Goal: Use online tool/utility: Utilize a website feature to perform a specific function

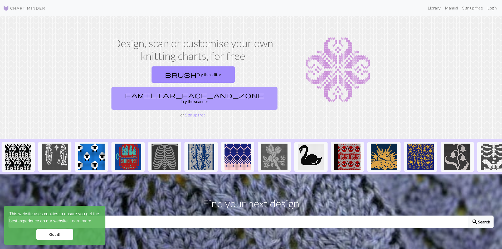
click at [237, 87] on link "familiar_face_and_zone Try the scanner" at bounding box center [194, 98] width 166 height 23
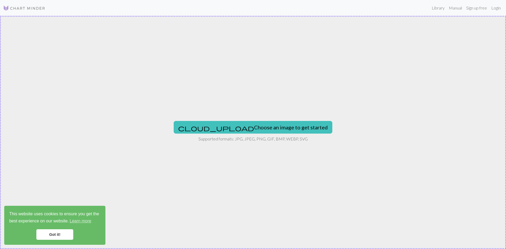
click at [237, 80] on div "cloud_upload Choose an image to get started Supported formats: JPG, JPEG, PNG, …" at bounding box center [253, 132] width 506 height 233
type input "C:\fakepath\22541 NWIC Door Sign 16x20.png"
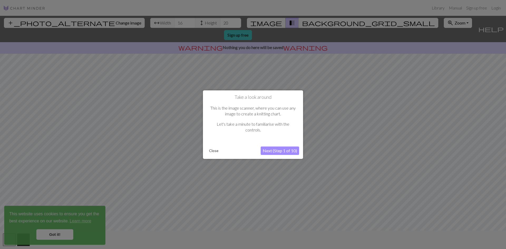
click at [272, 151] on button "Next (Step 1 of 10)" at bounding box center [280, 150] width 38 height 8
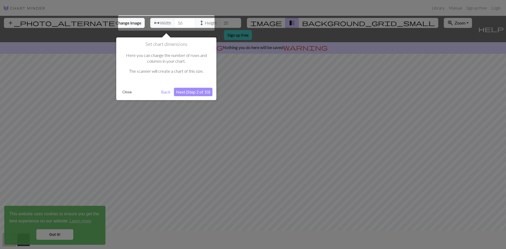
click at [184, 90] on button "Next (Step 2 of 10)" at bounding box center [193, 92] width 38 height 8
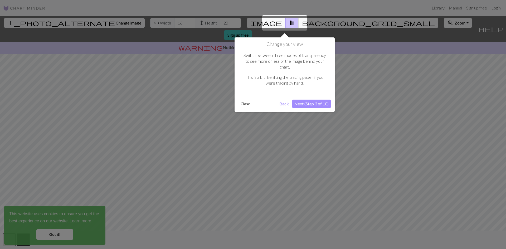
click at [322, 100] on button "Next (Step 3 of 10)" at bounding box center [311, 104] width 38 height 8
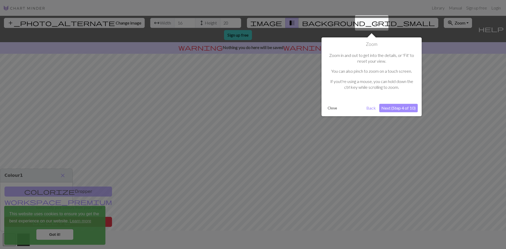
click at [396, 107] on button "Next (Step 4 of 10)" at bounding box center [398, 108] width 38 height 8
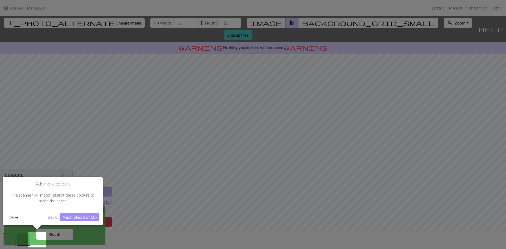
click at [92, 217] on button "Next (Step 5 of 10)" at bounding box center [79, 217] width 38 height 8
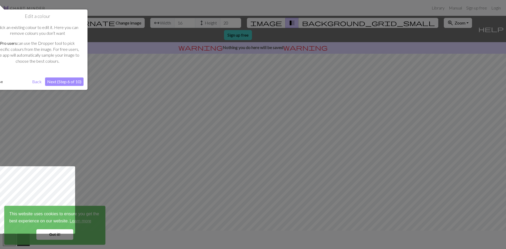
click at [67, 81] on button "Next (Step 6 of 10)" at bounding box center [64, 81] width 38 height 8
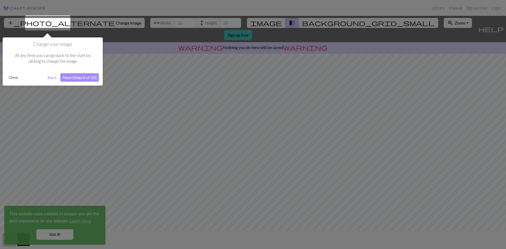
click at [75, 74] on button "Next (Step 8 of 10)" at bounding box center [79, 77] width 38 height 8
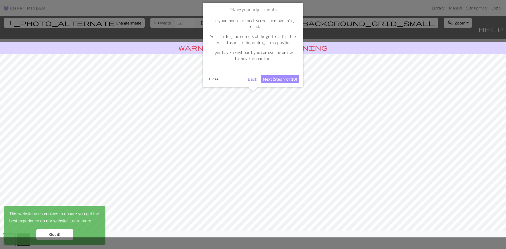
click at [287, 80] on button "Next (Step 9 of 10)" at bounding box center [280, 79] width 38 height 8
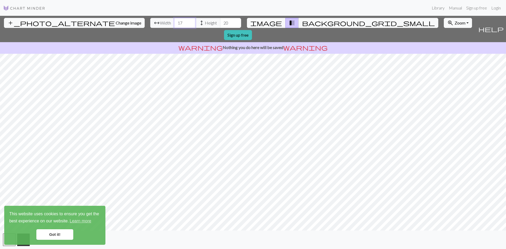
click at [174, 21] on input "17" at bounding box center [184, 23] width 21 height 10
click at [174, 21] on input "18" at bounding box center [184, 23] width 21 height 10
click at [174, 21] on input "19" at bounding box center [184, 23] width 21 height 10
click at [174, 21] on input "20" at bounding box center [184, 23] width 21 height 10
click at [174, 21] on input "21" at bounding box center [184, 23] width 21 height 10
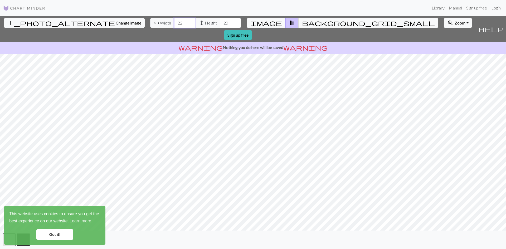
click at [174, 21] on input "22" at bounding box center [184, 23] width 21 height 10
click at [174, 21] on input "23" at bounding box center [184, 23] width 21 height 10
click at [174, 21] on input "24" at bounding box center [184, 23] width 21 height 10
click at [174, 21] on input "25" at bounding box center [184, 23] width 21 height 10
click at [174, 21] on input "26" at bounding box center [184, 23] width 21 height 10
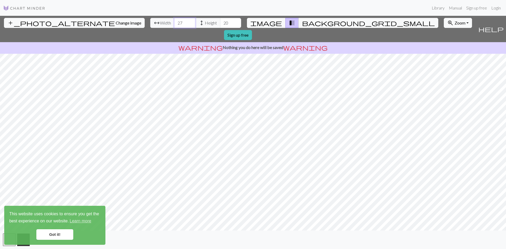
click at [174, 21] on input "27" at bounding box center [184, 23] width 21 height 10
click at [174, 21] on input "28" at bounding box center [184, 23] width 21 height 10
click at [174, 21] on input "29" at bounding box center [184, 23] width 21 height 10
click at [174, 21] on input "30" at bounding box center [184, 23] width 21 height 10
click at [174, 21] on input "31" at bounding box center [184, 23] width 21 height 10
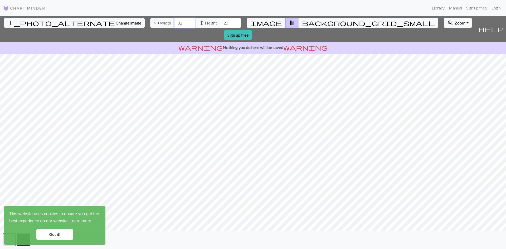
click at [174, 21] on input "32" at bounding box center [184, 23] width 21 height 10
click at [174, 21] on input "33" at bounding box center [184, 23] width 21 height 10
click at [174, 21] on input "34" at bounding box center [184, 23] width 21 height 10
click at [174, 25] on input "33" at bounding box center [184, 23] width 21 height 10
click at [174, 21] on input "34" at bounding box center [184, 23] width 21 height 10
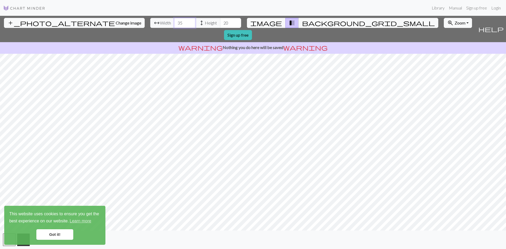
click at [174, 21] on input "35" at bounding box center [184, 23] width 21 height 10
click at [174, 21] on input "36" at bounding box center [184, 23] width 21 height 10
click at [174, 21] on input "37" at bounding box center [184, 23] width 21 height 10
click at [174, 21] on input "38" at bounding box center [184, 23] width 21 height 10
click at [174, 21] on input "39" at bounding box center [184, 23] width 21 height 10
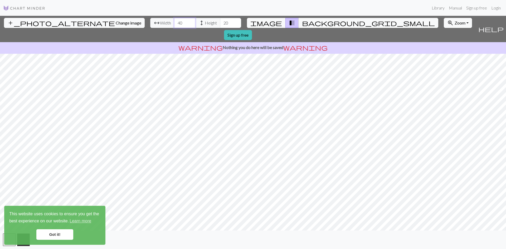
click at [174, 21] on input "40" at bounding box center [184, 23] width 21 height 10
click at [174, 21] on input "41" at bounding box center [184, 23] width 21 height 10
click at [174, 21] on input "42" at bounding box center [184, 23] width 21 height 10
click at [174, 21] on input "43" at bounding box center [184, 23] width 21 height 10
click at [174, 21] on input "44" at bounding box center [184, 23] width 21 height 10
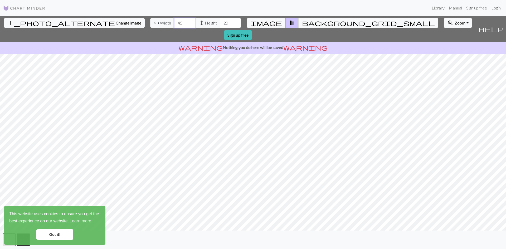
click at [174, 21] on input "45" at bounding box center [184, 23] width 21 height 10
click at [174, 21] on input "46" at bounding box center [184, 23] width 21 height 10
click at [174, 21] on input "47" at bounding box center [184, 23] width 21 height 10
click at [174, 21] on input "48" at bounding box center [184, 23] width 21 height 10
click at [174, 21] on input "49" at bounding box center [184, 23] width 21 height 10
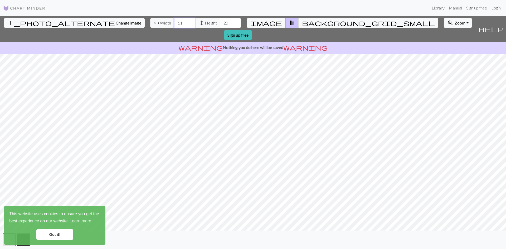
click at [174, 21] on input "61" at bounding box center [184, 23] width 21 height 10
click at [174, 21] on input "62" at bounding box center [184, 23] width 21 height 10
click at [174, 21] on input "63" at bounding box center [184, 23] width 21 height 10
click at [174, 21] on input "64" at bounding box center [184, 23] width 21 height 10
click at [174, 21] on input "65" at bounding box center [184, 23] width 21 height 10
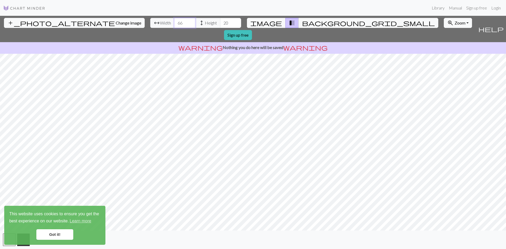
click at [174, 21] on input "66" at bounding box center [184, 23] width 21 height 10
click at [174, 21] on input "67" at bounding box center [184, 23] width 21 height 10
click at [174, 21] on input "68" at bounding box center [184, 23] width 21 height 10
click at [174, 21] on input "69" at bounding box center [184, 23] width 21 height 10
click at [174, 21] on input "70" at bounding box center [184, 23] width 21 height 10
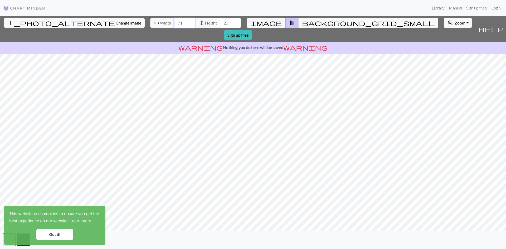
click at [174, 21] on input "71" at bounding box center [184, 23] width 21 height 10
drag, startPoint x: 155, startPoint y: 22, endPoint x: 148, endPoint y: 22, distance: 6.9
click at [174, 22] on input "71" at bounding box center [184, 23] width 21 height 10
type input "100"
drag, startPoint x: 201, startPoint y: 22, endPoint x: 192, endPoint y: 20, distance: 8.9
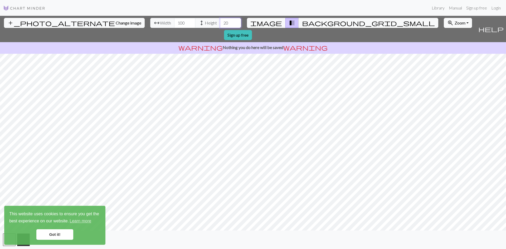
click at [220, 20] on input "20" at bounding box center [230, 23] width 21 height 10
type input "100"
drag, startPoint x: 155, startPoint y: 22, endPoint x: 142, endPoint y: 22, distance: 13.4
click at [150, 22] on div "arrow_range Width 100 height Height 100" at bounding box center [195, 23] width 91 height 10
type input "200"
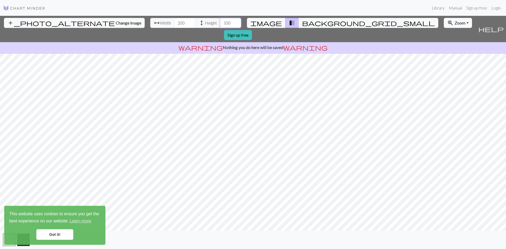
drag, startPoint x: 202, startPoint y: 23, endPoint x: 193, endPoint y: 22, distance: 9.0
click at [220, 22] on input "100" at bounding box center [230, 23] width 21 height 10
type input "2"
type input "300"
click at [116, 22] on span "Change image" at bounding box center [129, 22] width 26 height 5
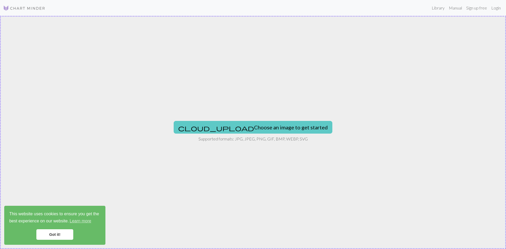
click at [247, 128] on button "cloud_upload Choose an image to get started" at bounding box center [253, 127] width 159 height 13
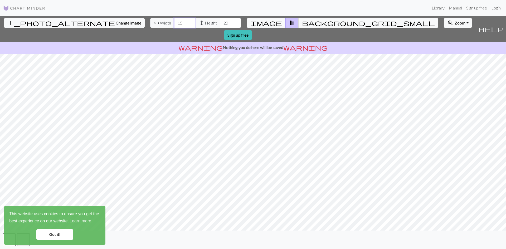
drag, startPoint x: 154, startPoint y: 22, endPoint x: 148, endPoint y: 22, distance: 5.8
click at [174, 22] on input "15" at bounding box center [184, 23] width 21 height 10
type input "1"
type input "50"
drag, startPoint x: 200, startPoint y: 22, endPoint x: 185, endPoint y: 21, distance: 14.8
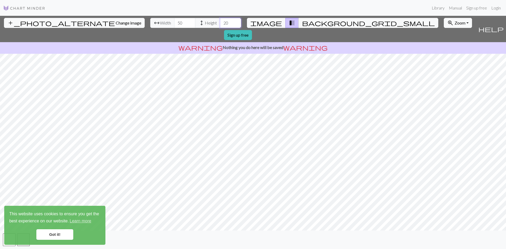
click at [185, 21] on div "arrow_range Width 50 height Height 20" at bounding box center [195, 23] width 91 height 10
type input "80"
click at [56, 233] on link "Got it!" at bounding box center [54, 234] width 37 height 11
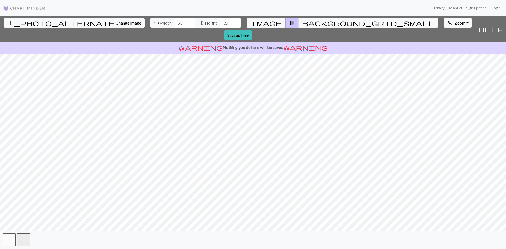
click at [38, 239] on span "add" at bounding box center [37, 239] width 6 height 7
click at [25, 239] on button "button" at bounding box center [23, 239] width 13 height 13
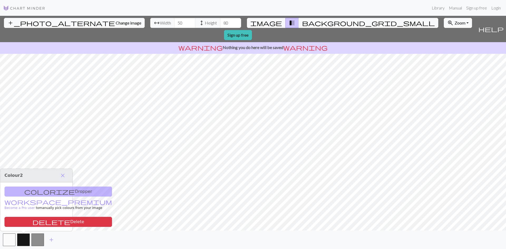
click at [67, 244] on div "add" at bounding box center [253, 240] width 506 height 18
click at [61, 176] on span "close" at bounding box center [63, 175] width 6 height 7
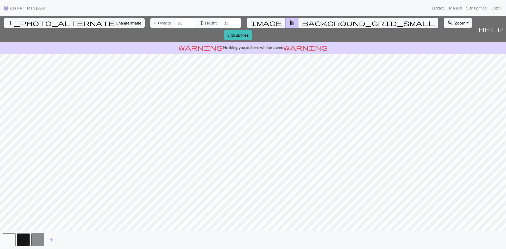
click at [302, 23] on span "background_grid_small" at bounding box center [368, 22] width 133 height 7
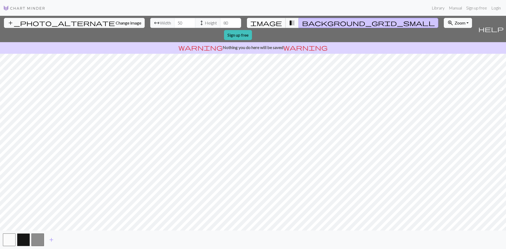
click at [268, 21] on span "image" at bounding box center [266, 22] width 32 height 7
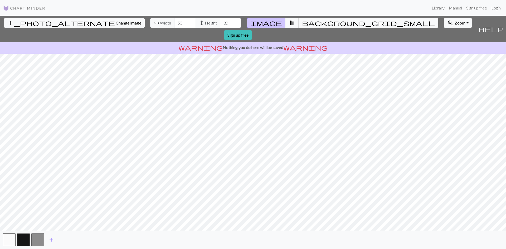
click at [289, 22] on span "transition_fade" at bounding box center [292, 22] width 6 height 7
click at [37, 241] on button "button" at bounding box center [37, 239] width 13 height 13
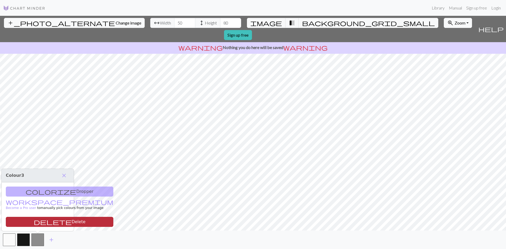
click at [47, 219] on button "delete Delete" at bounding box center [59, 222] width 107 height 10
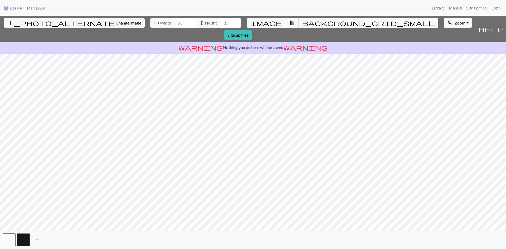
click at [454, 21] on span "Zoom" at bounding box center [459, 22] width 11 height 5
click at [444, 73] on button "100%" at bounding box center [465, 73] width 42 height 8
click at [454, 22] on span "Zoom" at bounding box center [459, 22] width 11 height 5
click at [444, 89] on button "200%" at bounding box center [465, 89] width 42 height 8
